Goal: Register for event/course

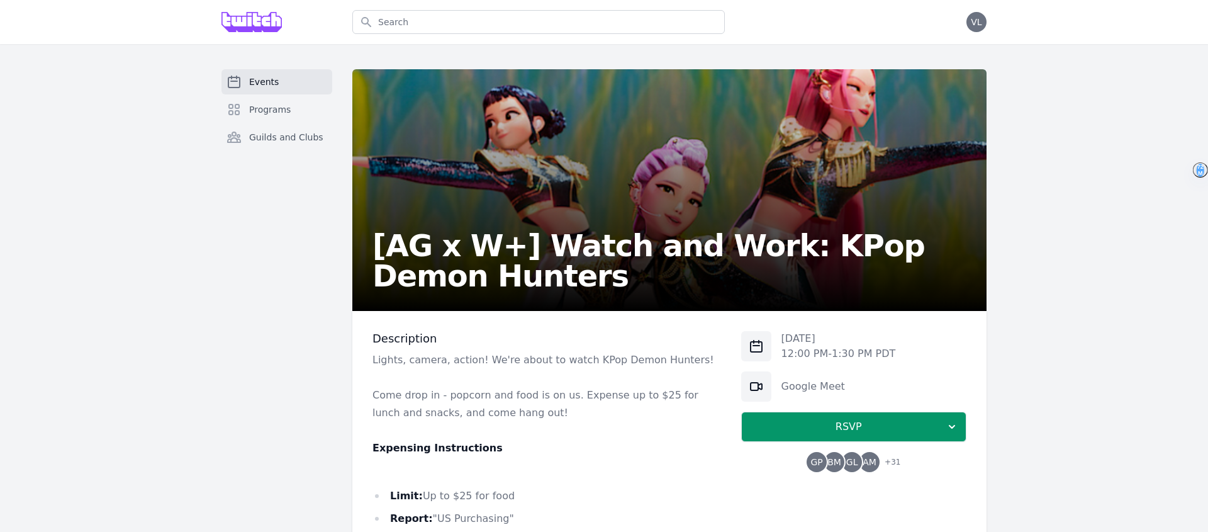
click at [276, 36] on div at bounding box center [251, 22] width 60 height 44
click at [267, 24] on img at bounding box center [251, 22] width 60 height 20
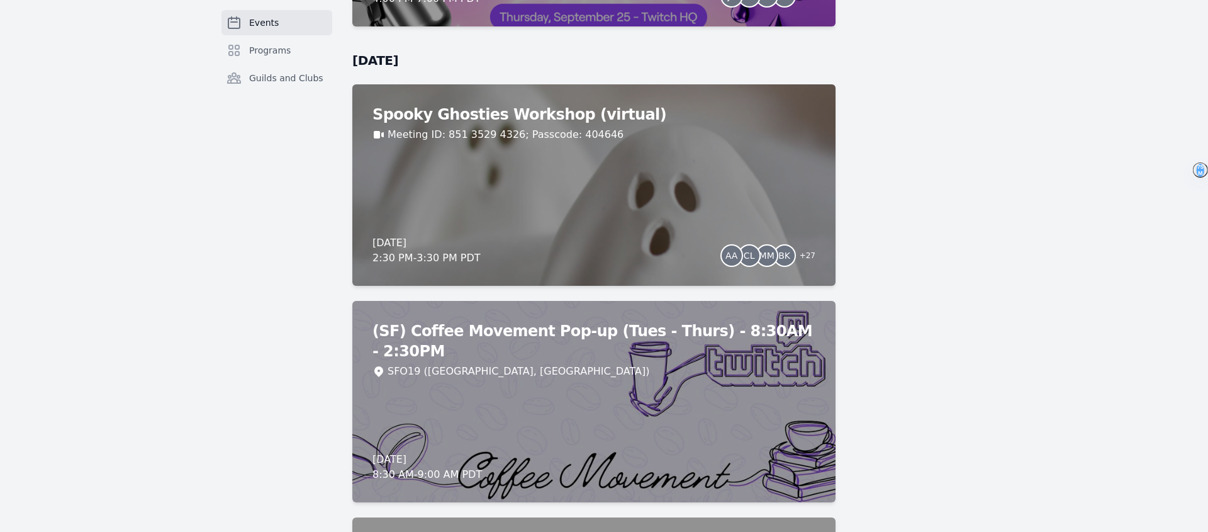
scroll to position [5610, 0]
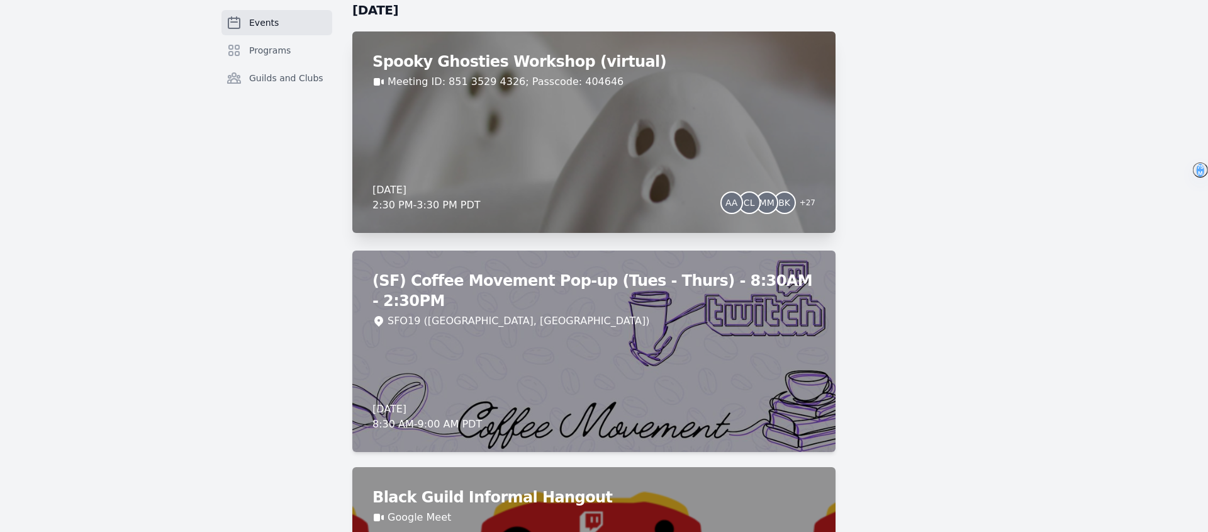
click at [572, 193] on div "Friday, October 3, 2025 2:30 PM - 3:30 PM PDT AA CL MM BK + 27" at bounding box center [593, 197] width 443 height 30
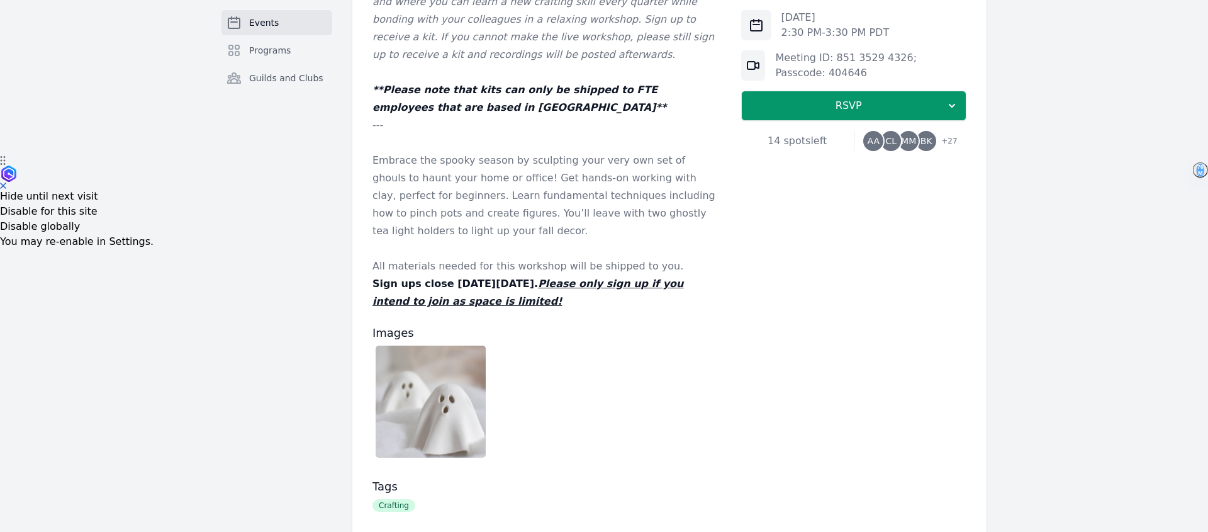
scroll to position [375, 0]
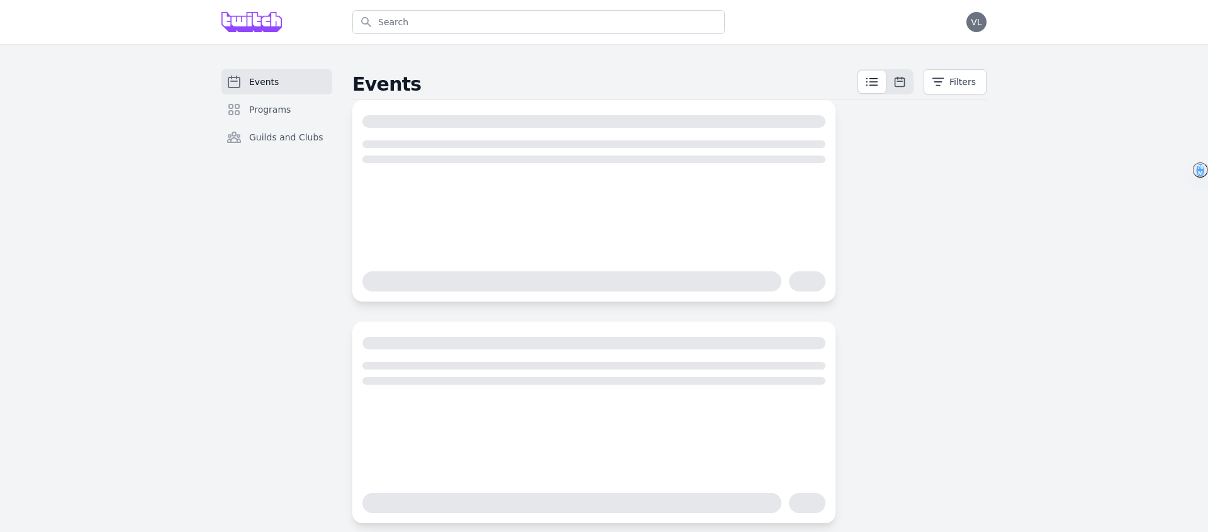
click at [285, 84] on link "Events" at bounding box center [276, 81] width 111 height 25
